Goal: Task Accomplishment & Management: Manage account settings

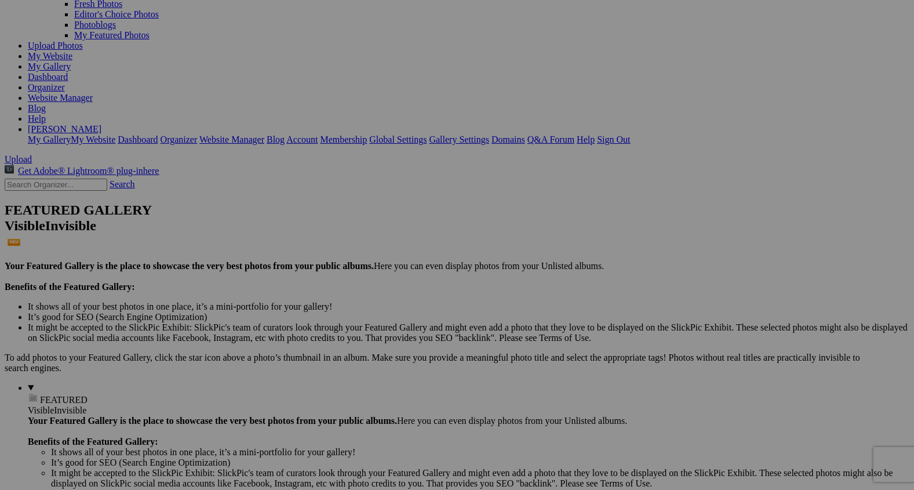
scroll to position [114, 0]
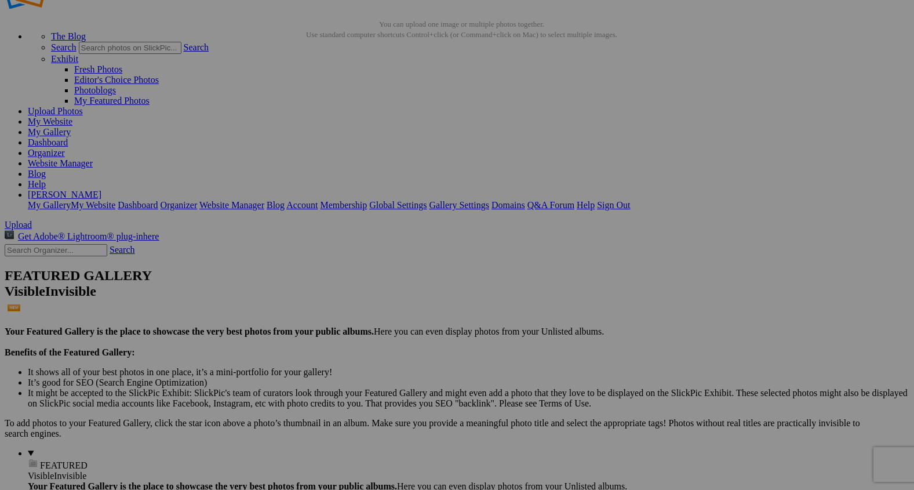
scroll to position [50, 0]
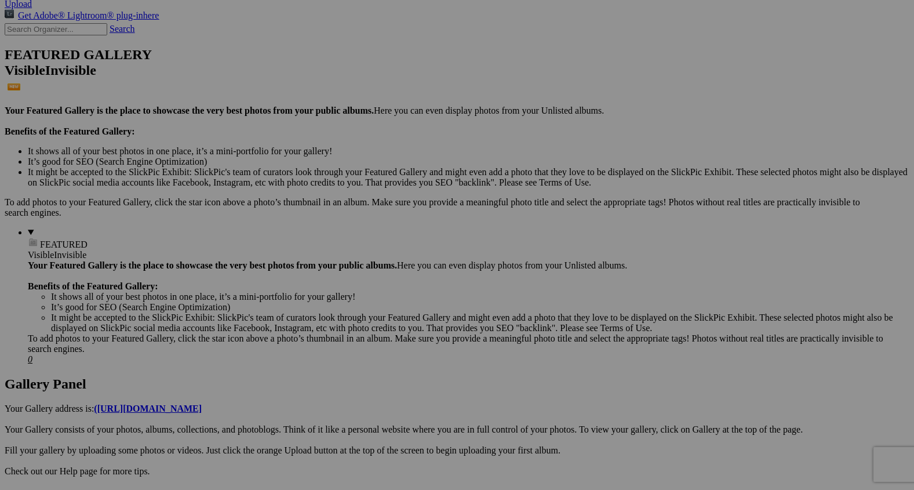
scroll to position [263, 0]
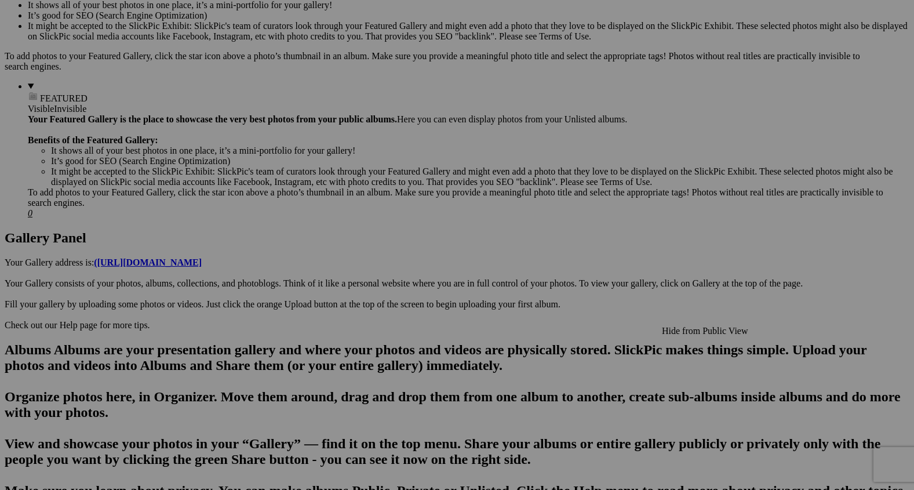
scroll to position [414, 0]
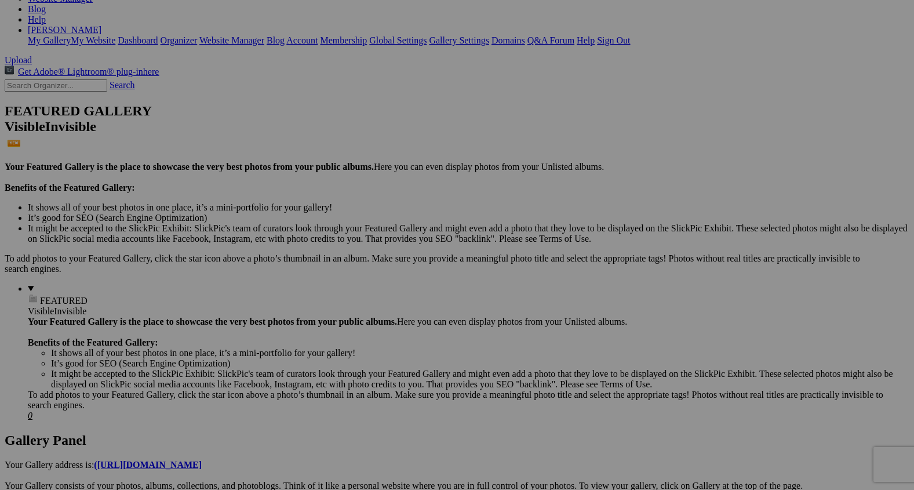
scroll to position [0, 0]
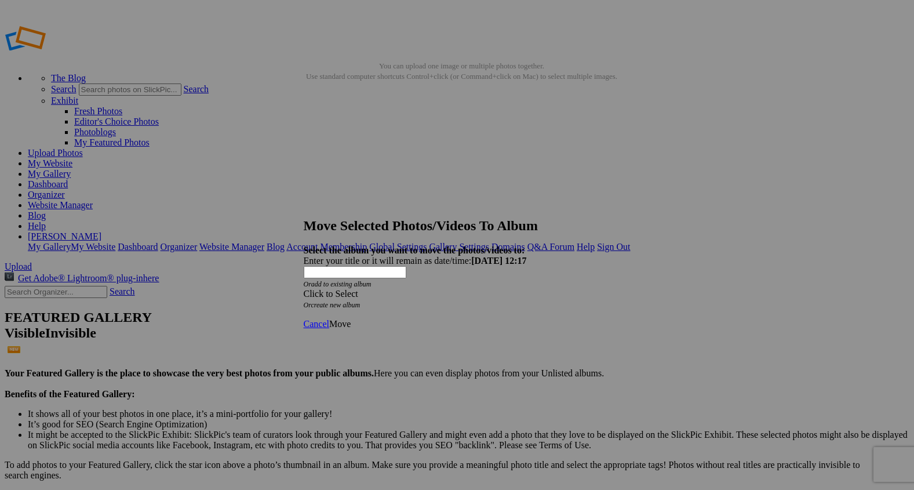
click at [304, 289] on span at bounding box center [304, 294] width 0 height 10
click at [435, 336] on link "Play and Family Time" at bounding box center [394, 331] width 82 height 10
click at [351, 319] on span "Move" at bounding box center [339, 324] width 21 height 10
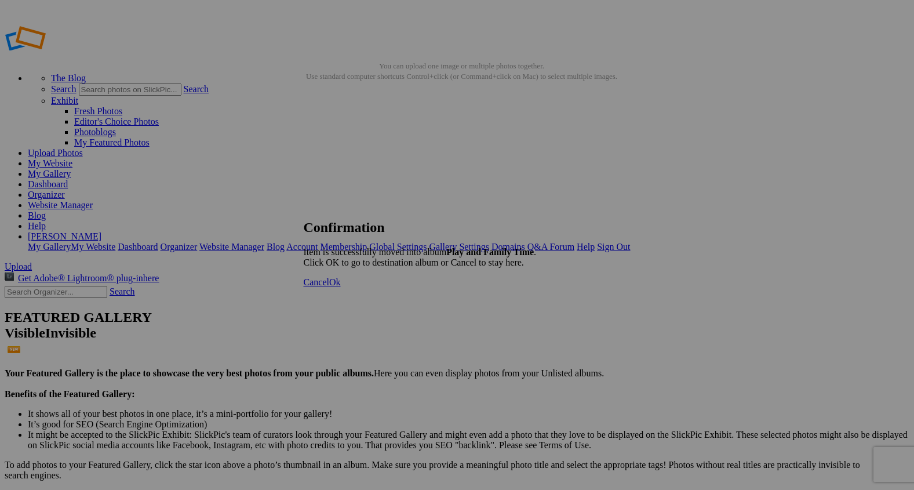
click at [341, 287] on span "Ok" at bounding box center [335, 282] width 12 height 10
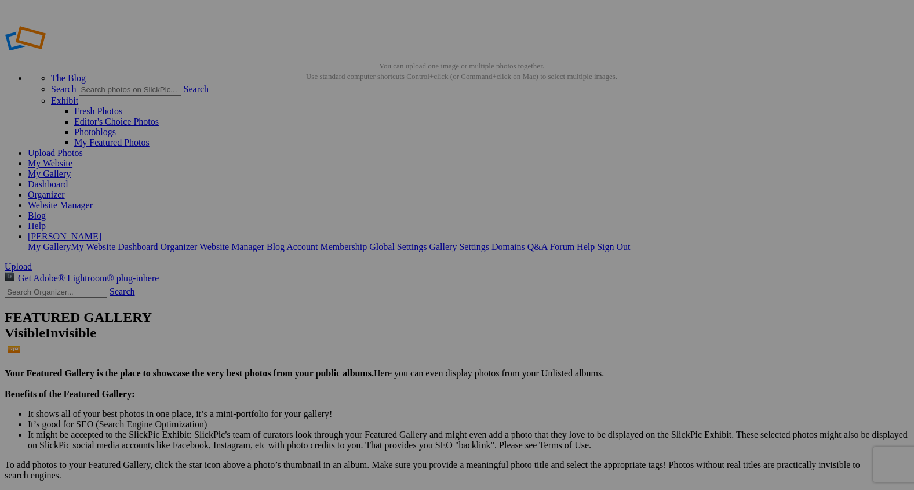
click at [71, 169] on link "My Gallery" at bounding box center [49, 174] width 43 height 10
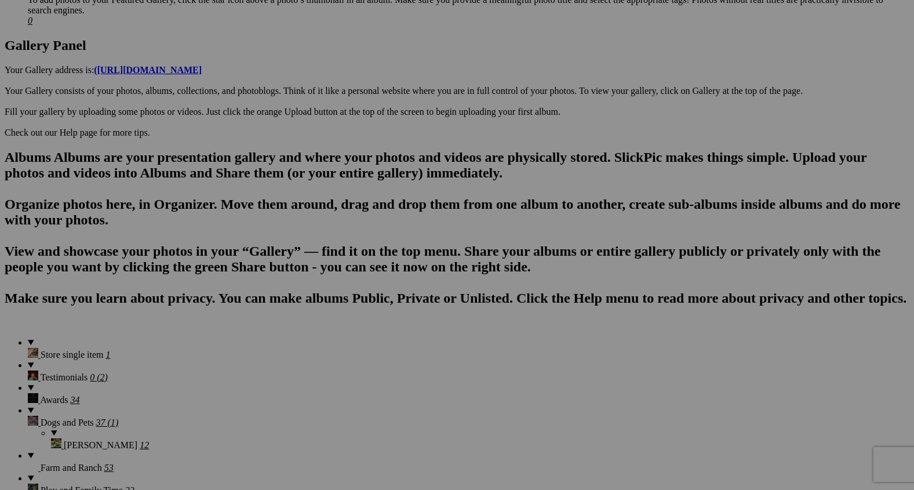
scroll to position [603, 0]
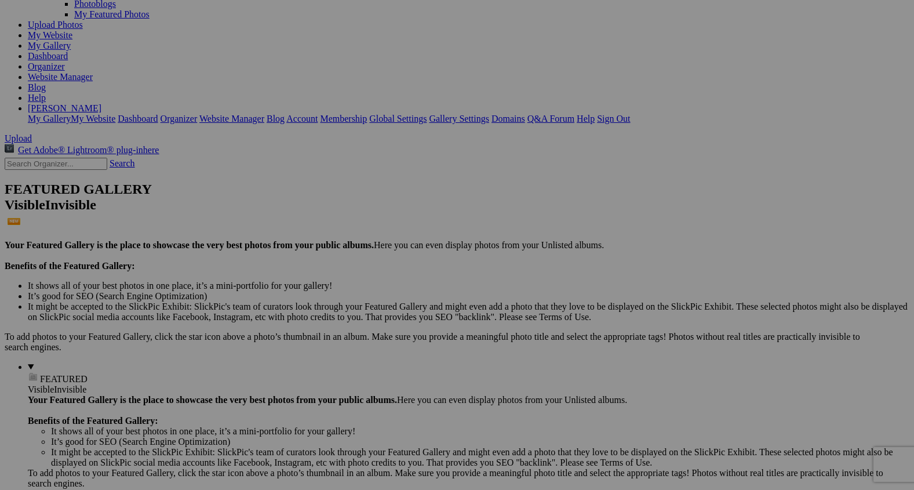
scroll to position [131, 0]
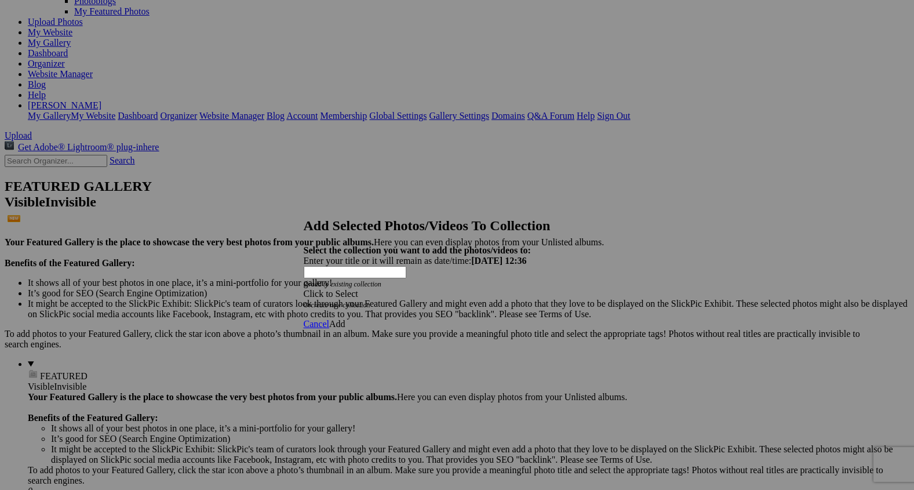
click at [304, 289] on span at bounding box center [304, 294] width 0 height 10
click at [489, 294] on link "Rocking Z [GEOGRAPHIC_DATA]" at bounding box center [421, 289] width 136 height 10
click at [345, 319] on span "Add" at bounding box center [337, 324] width 16 height 10
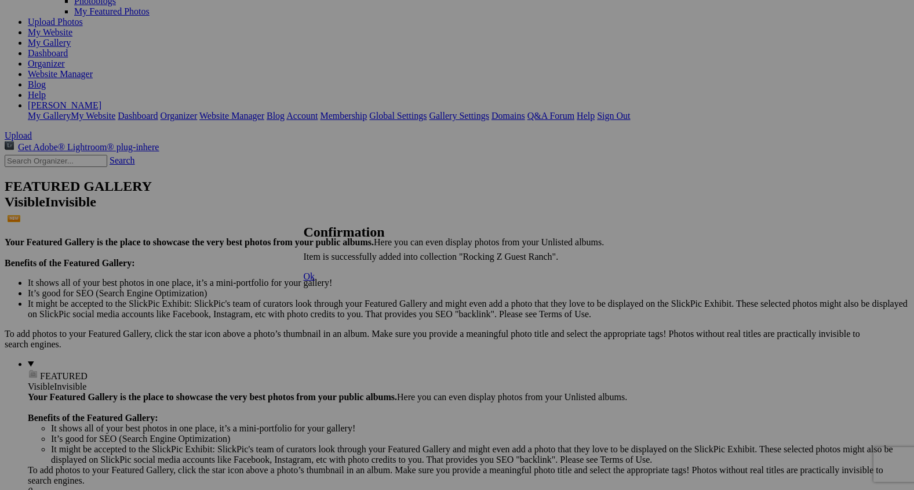
click at [315, 281] on span "Ok" at bounding box center [310, 276] width 12 height 10
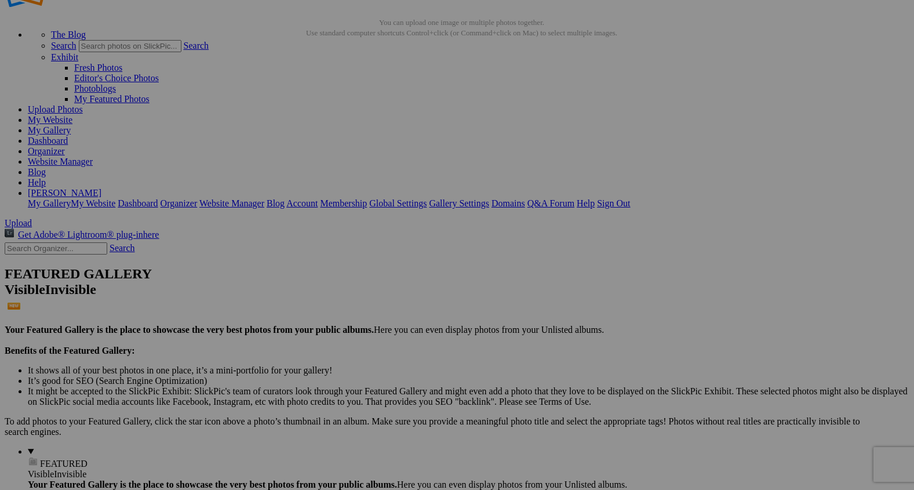
scroll to position [56, 0]
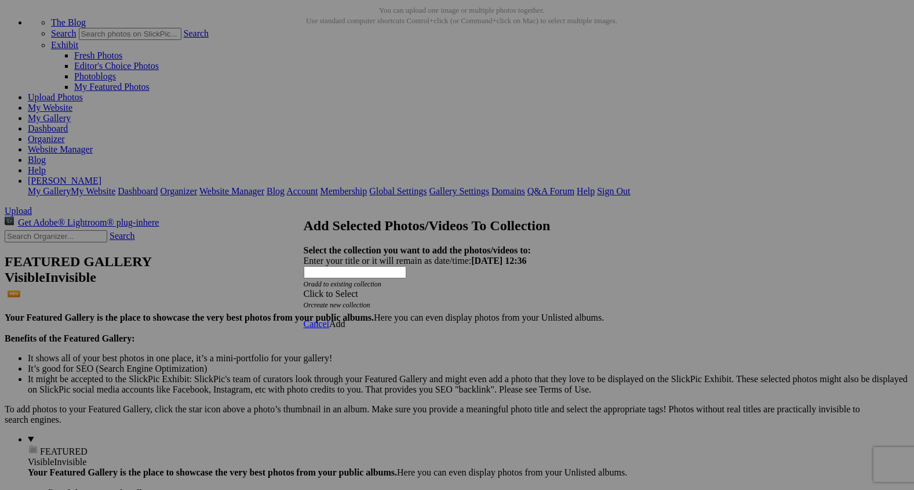
click at [304, 289] on span at bounding box center [304, 294] width 0 height 10
click at [489, 294] on link "Rocking Z [GEOGRAPHIC_DATA]" at bounding box center [421, 289] width 136 height 10
click at [345, 319] on span "Add" at bounding box center [337, 324] width 16 height 10
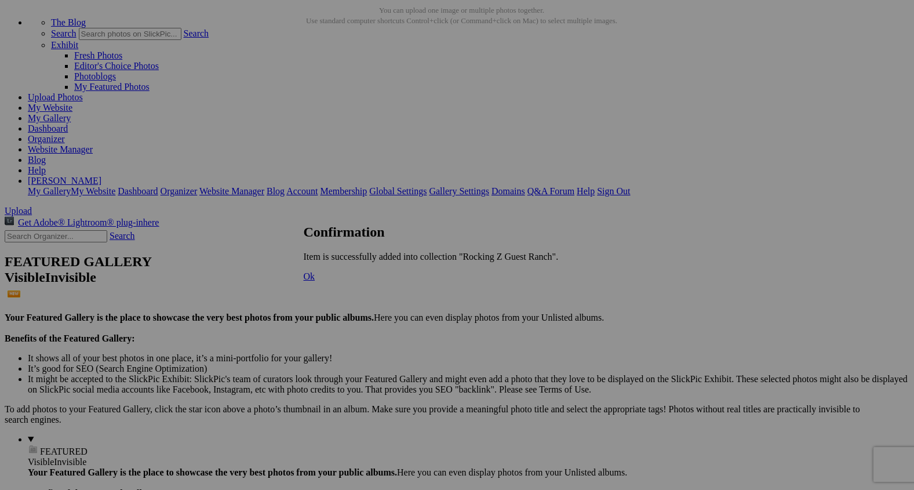
click at [315, 281] on span "Ok" at bounding box center [310, 276] width 12 height 10
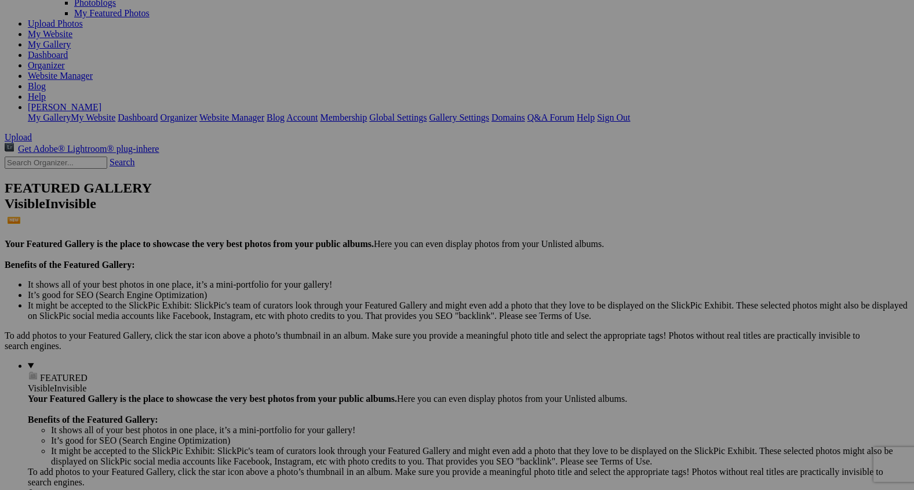
scroll to position [133, 0]
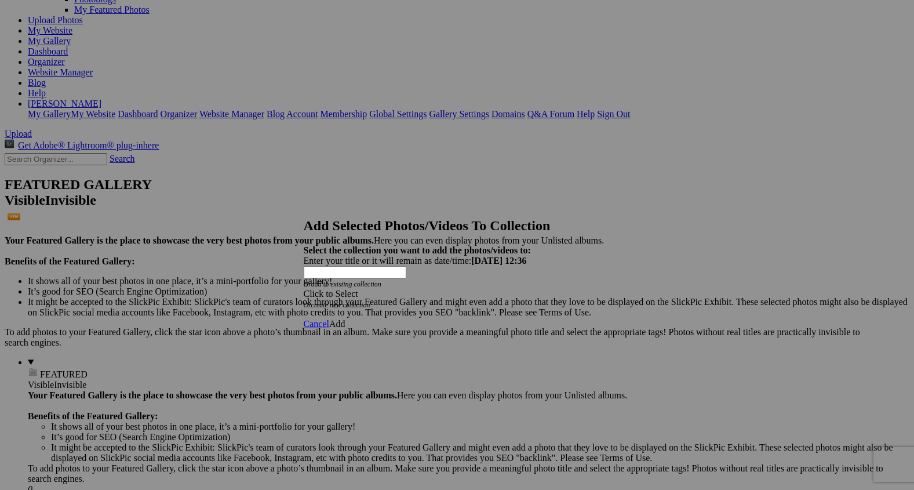
click at [304, 289] on span at bounding box center [304, 294] width 0 height 10
click at [489, 294] on link "Rocking Z [GEOGRAPHIC_DATA]" at bounding box center [421, 289] width 136 height 10
click at [345, 319] on link "Add" at bounding box center [337, 324] width 16 height 10
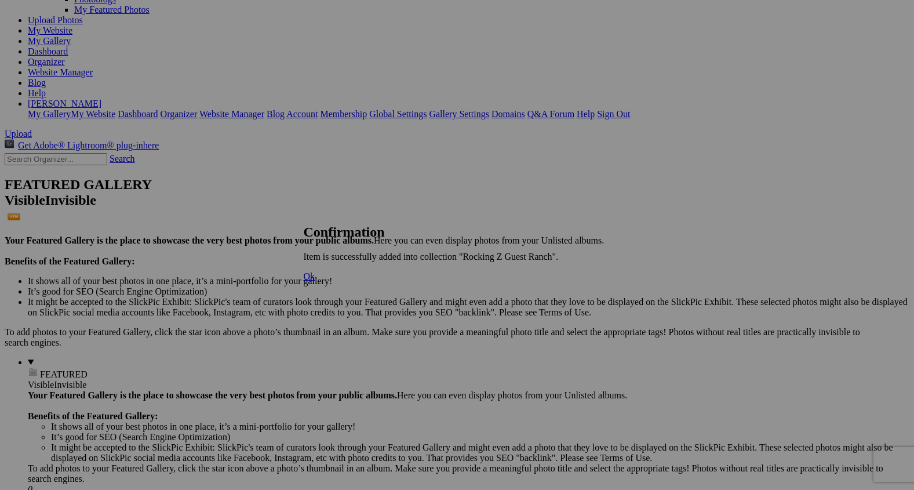
click at [315, 281] on span "Ok" at bounding box center [310, 276] width 12 height 10
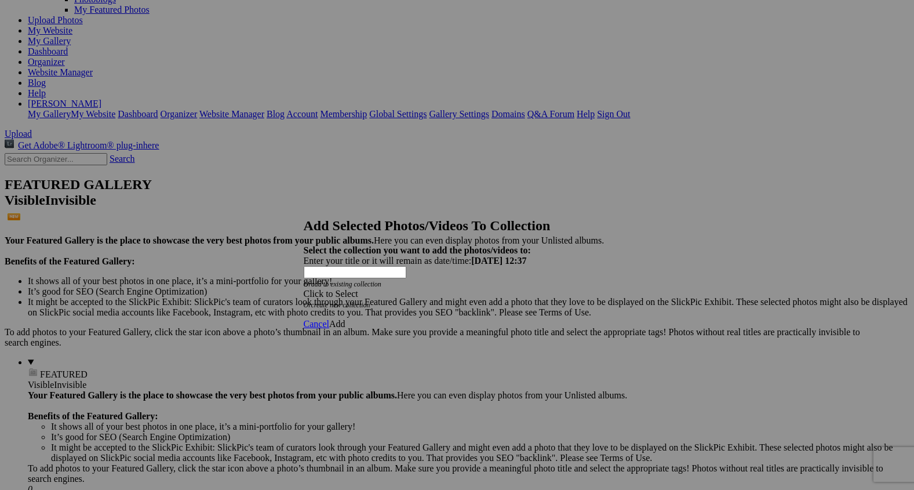
click at [304, 289] on span at bounding box center [304, 294] width 0 height 10
click at [487, 294] on link "Rocking Z [GEOGRAPHIC_DATA]" at bounding box center [421, 289] width 136 height 10
click at [345, 319] on span "Add" at bounding box center [337, 324] width 16 height 10
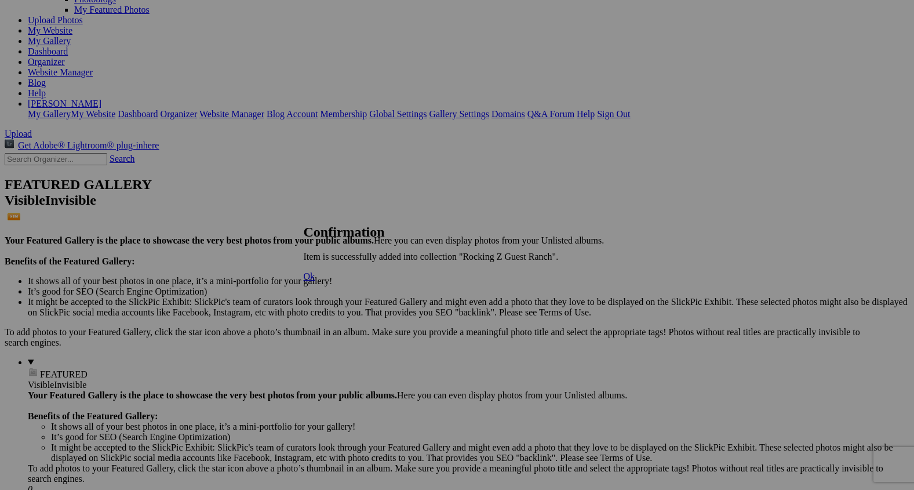
click at [315, 281] on span "Ok" at bounding box center [310, 276] width 12 height 10
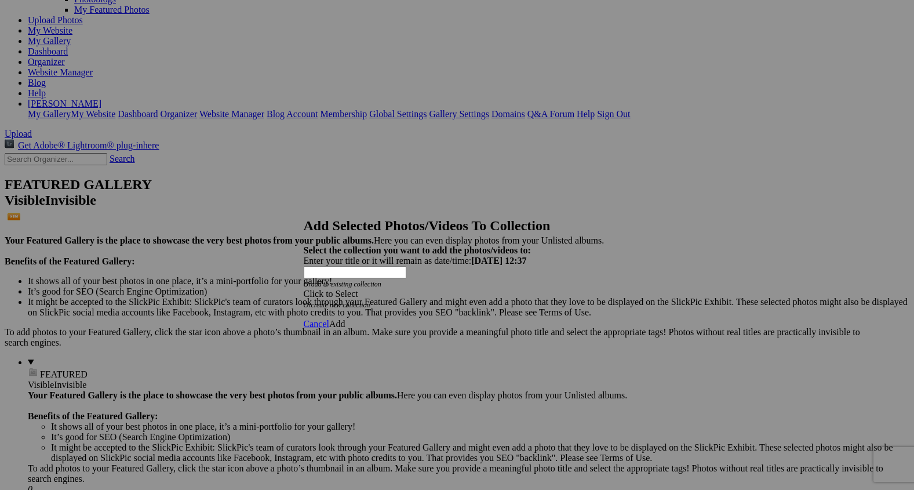
click at [304, 289] on span at bounding box center [304, 294] width 0 height 10
click at [489, 294] on link "Rocking Z [GEOGRAPHIC_DATA]" at bounding box center [421, 289] width 136 height 10
click at [345, 319] on span "Add" at bounding box center [337, 324] width 16 height 10
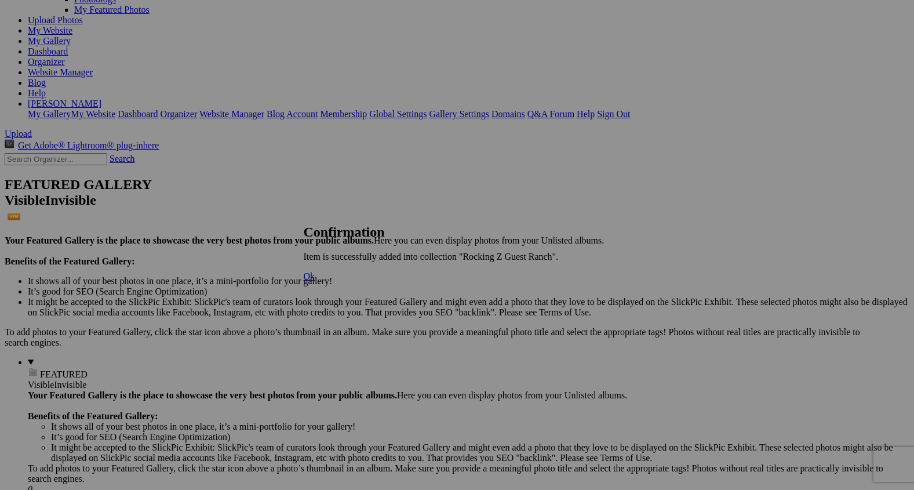
click at [315, 281] on span "Ok" at bounding box center [310, 276] width 12 height 10
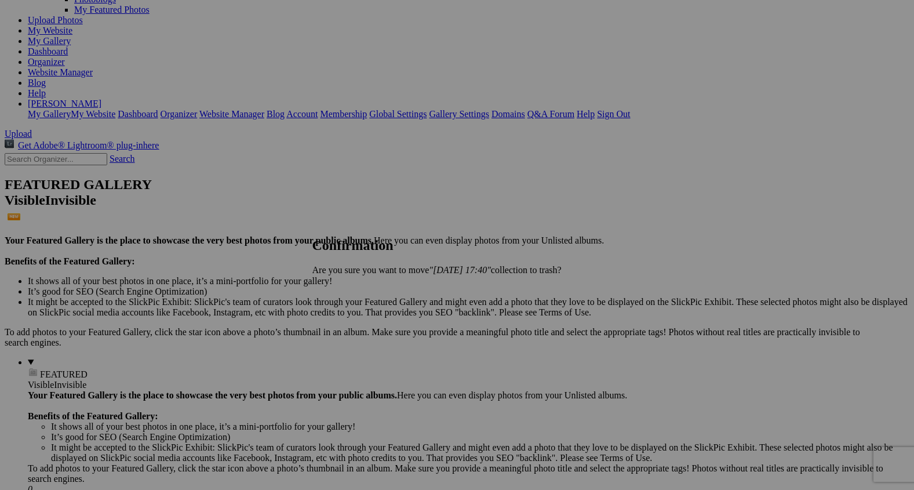
click at [351, 287] on span "Yes" at bounding box center [344, 289] width 13 height 10
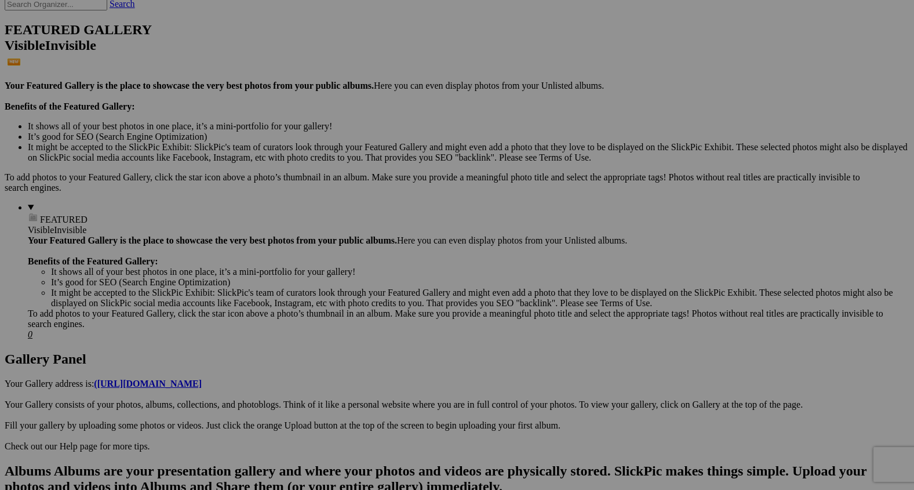
scroll to position [0, 0]
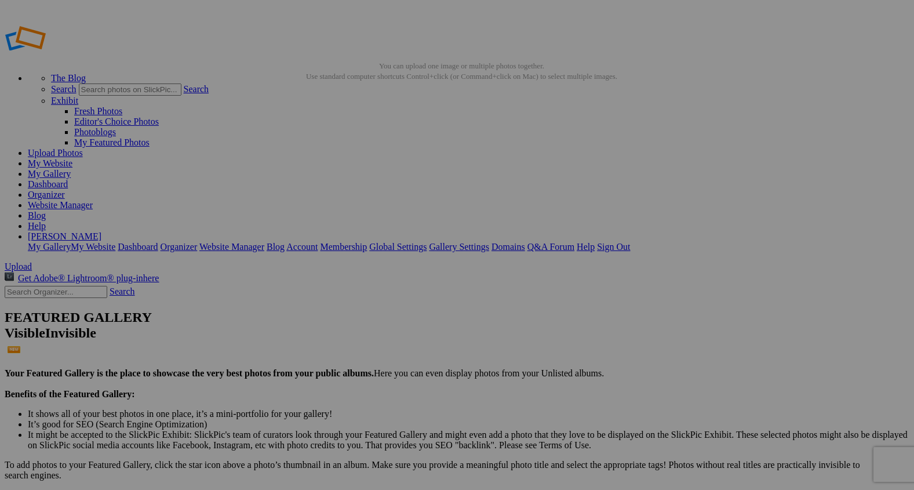
click at [71, 169] on link "My Gallery" at bounding box center [49, 174] width 43 height 10
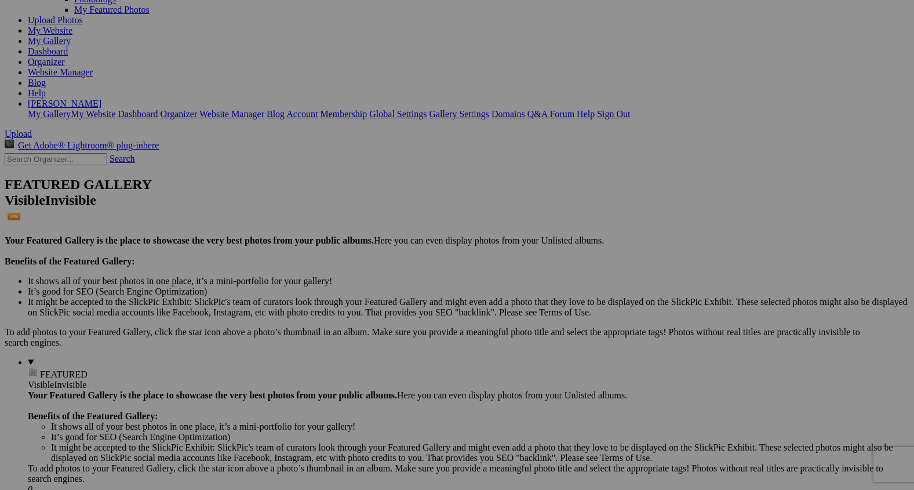
scroll to position [146, 0]
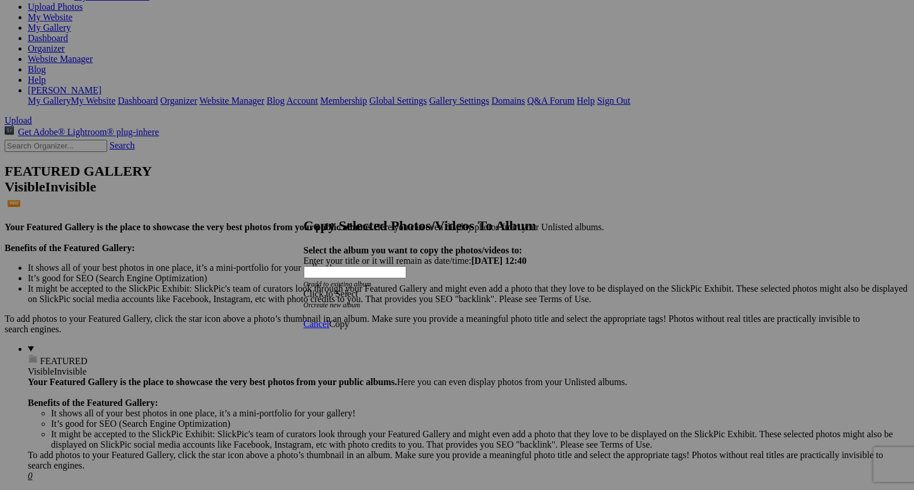
click at [304, 289] on span at bounding box center [304, 294] width 0 height 10
click at [533, 256] on div "My Albums Store single item Testimonials Awards Dogs and Pets Reggie Farm and R…" at bounding box center [434, 253] width 209 height 16
click at [329, 319] on span "Cancel" at bounding box center [316, 324] width 25 height 10
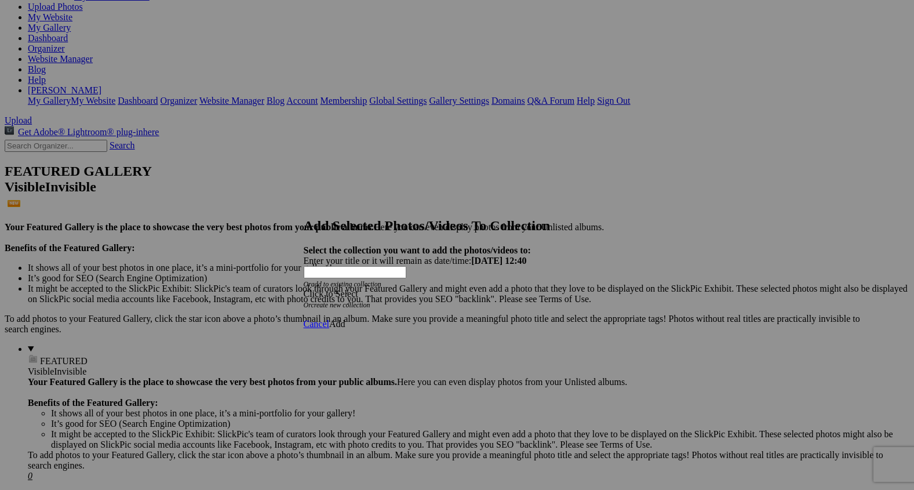
click at [304, 289] on span at bounding box center [304, 294] width 0 height 10
click at [489, 284] on link "Rocking Z [GEOGRAPHIC_DATA]" at bounding box center [421, 279] width 136 height 10
click at [345, 319] on span "Add" at bounding box center [337, 324] width 16 height 10
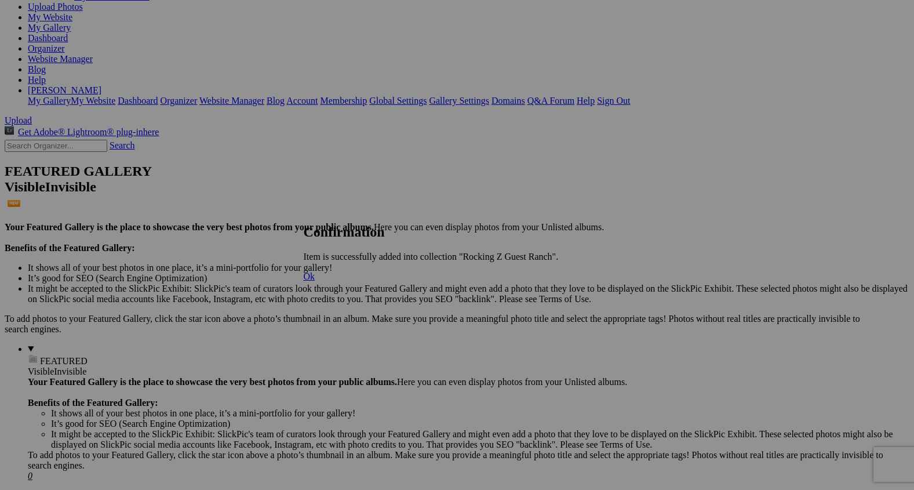
click at [315, 281] on span "Ok" at bounding box center [310, 276] width 12 height 10
